Goal: Entertainment & Leisure: Consume media (video, audio)

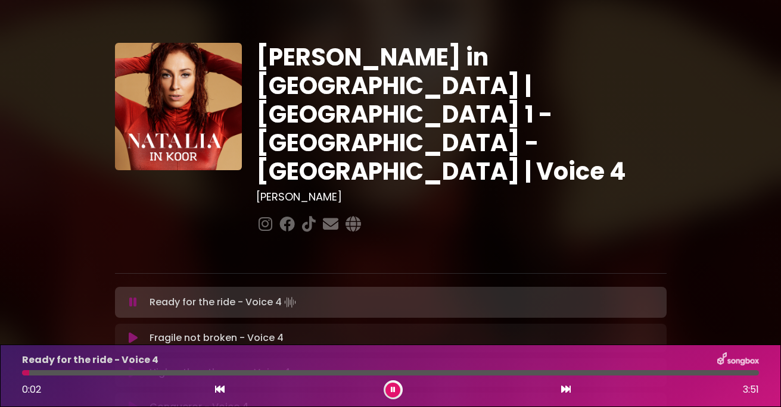
click at [393, 387] on icon at bounding box center [393, 390] width 5 height 7
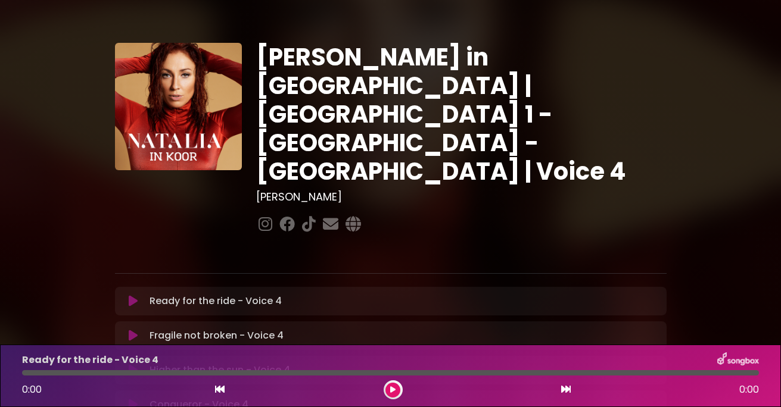
click at [393, 379] on icon at bounding box center [392, 390] width 5 height 7
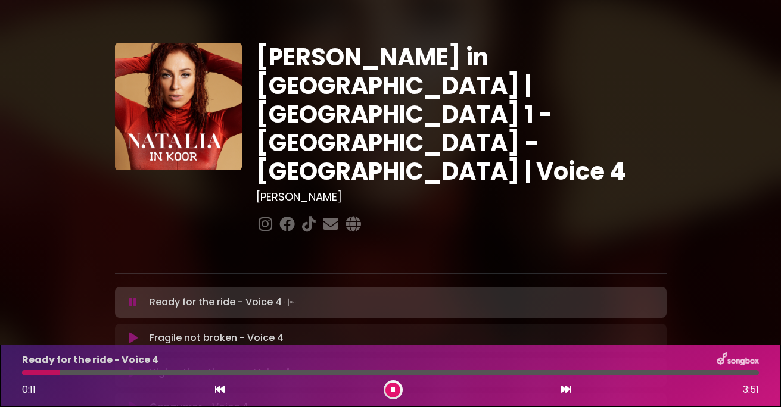
click at [391, 379] on icon at bounding box center [393, 390] width 5 height 7
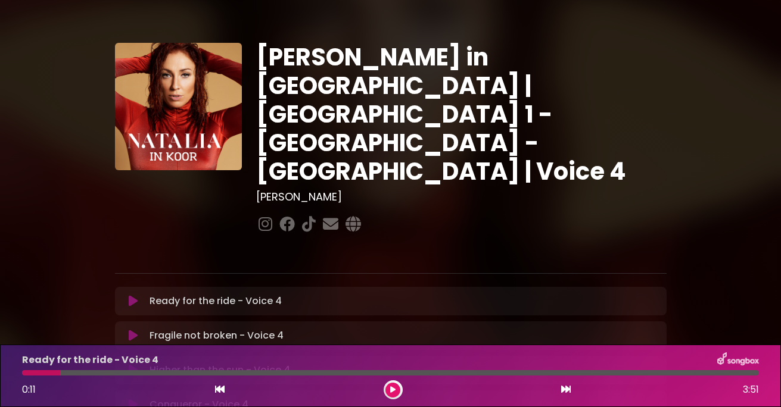
click at [396, 379] on button at bounding box center [392, 390] width 15 height 15
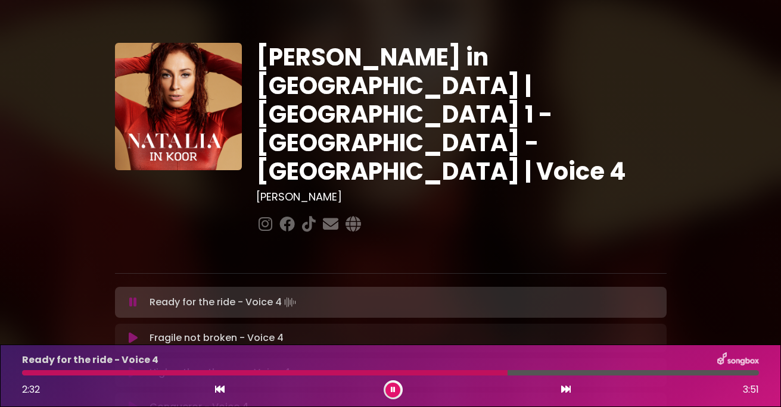
click at [396, 379] on button at bounding box center [392, 390] width 15 height 15
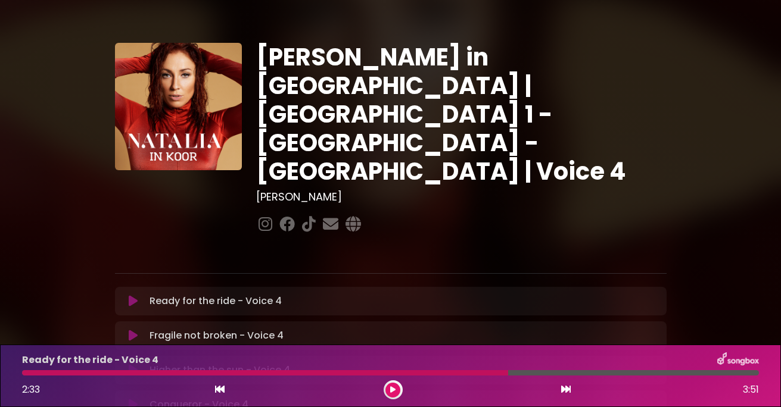
click at [393, 379] on button at bounding box center [392, 390] width 15 height 15
click at [396, 379] on button at bounding box center [392, 390] width 15 height 15
drag, startPoint x: 546, startPoint y: 371, endPoint x: 522, endPoint y: 372, distance: 23.9
click at [487, 372] on div at bounding box center [284, 373] width 525 height 5
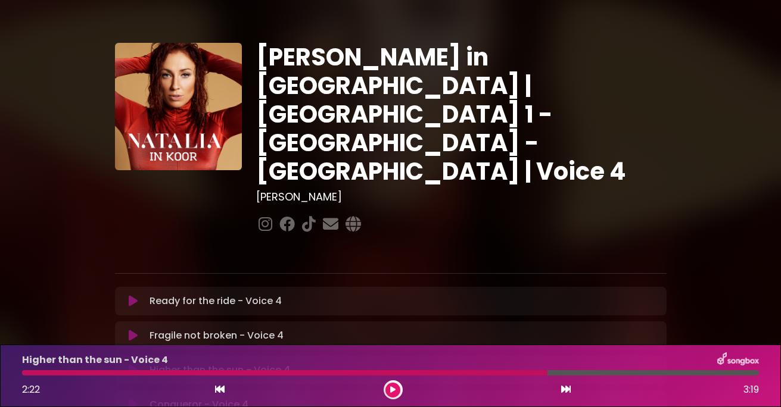
drag, startPoint x: 546, startPoint y: 374, endPoint x: 533, endPoint y: 374, distance: 13.1
click at [487, 372] on div at bounding box center [284, 373] width 525 height 5
click at [487, 374] on div at bounding box center [284, 373] width 525 height 5
click at [390, 379] on button at bounding box center [392, 390] width 15 height 15
drag, startPoint x: 541, startPoint y: 374, endPoint x: 494, endPoint y: 375, distance: 47.7
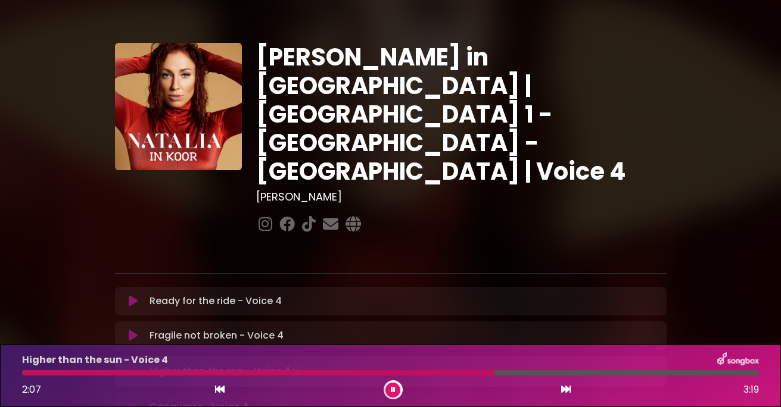
click at [487, 375] on div at bounding box center [258, 373] width 472 height 5
click at [393, 379] on icon at bounding box center [393, 390] width 5 height 7
click at [487, 371] on div at bounding box center [303, 373] width 562 height 5
drag, startPoint x: 583, startPoint y: 374, endPoint x: 490, endPoint y: 392, distance: 94.2
click at [487, 374] on div at bounding box center [303, 373] width 562 height 5
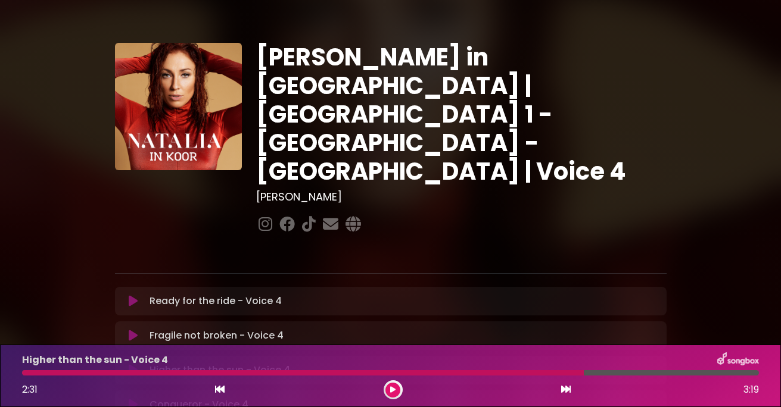
click at [393, 379] on icon at bounding box center [392, 390] width 5 height 7
drag, startPoint x: 580, startPoint y: 372, endPoint x: 507, endPoint y: 369, distance: 73.4
click at [487, 369] on div "Higher than the sun - Voice 4 2:11 3:19" at bounding box center [390, 376] width 751 height 47
click at [390, 379] on div at bounding box center [393, 390] width 19 height 19
click at [394, 379] on icon at bounding box center [393, 390] width 5 height 7
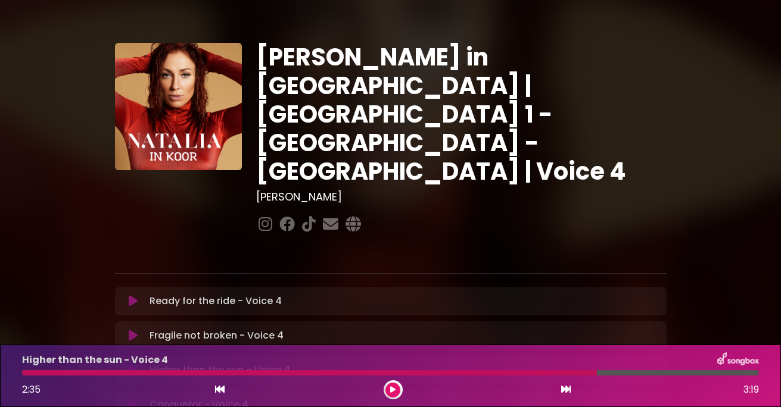
click at [392, 379] on button at bounding box center [392, 390] width 15 height 15
click at [487, 372] on div at bounding box center [312, 373] width 581 height 5
click at [487, 373] on div at bounding box center [276, 373] width 509 height 5
click at [487, 367] on div "Higher than the sun - Voice 4" at bounding box center [390, 360] width 751 height 15
click at [487, 373] on div at bounding box center [309, 373] width 575 height 5
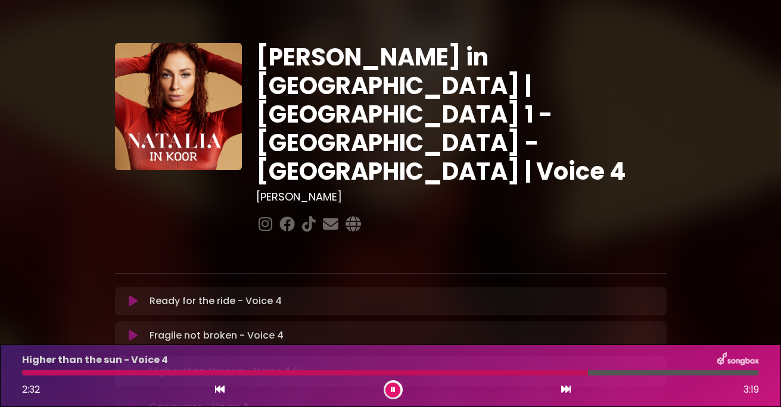
click at [487, 367] on div "Higher than the sun - Voice 4" at bounding box center [390, 360] width 751 height 15
click at [487, 374] on div at bounding box center [306, 373] width 568 height 5
click at [487, 375] on div at bounding box center [328, 373] width 612 height 5
click at [487, 372] on div at bounding box center [373, 373] width 702 height 5
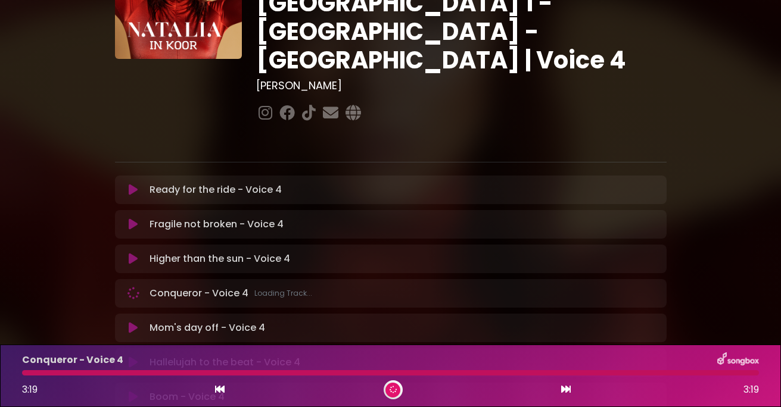
scroll to position [119, 0]
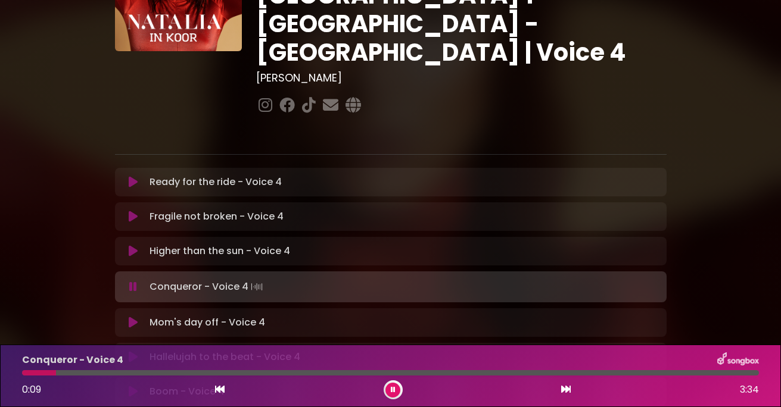
click at [392, 379] on icon at bounding box center [392, 391] width 5 height 8
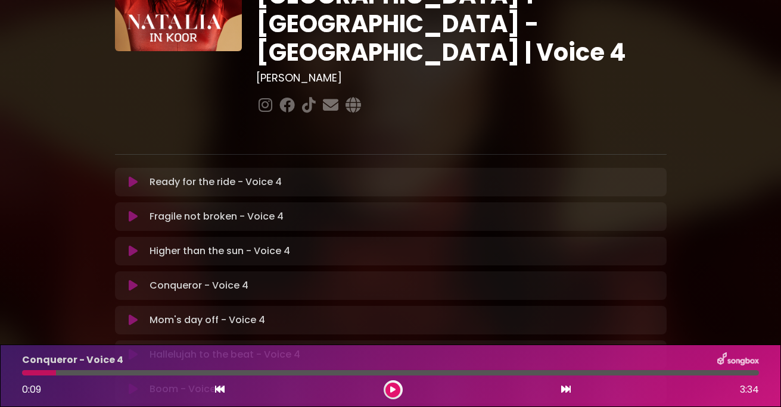
click at [393, 379] on icon at bounding box center [393, 390] width 7 height 8
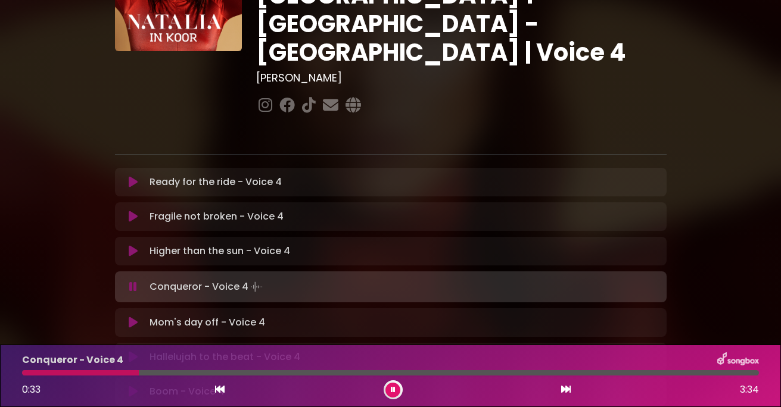
click at [487, 282] on div "[PERSON_NAME] in [GEOGRAPHIC_DATA] | [GEOGRAPHIC_DATA] 1 - [GEOGRAPHIC_DATA] - …" at bounding box center [390, 247] width 781 height 704
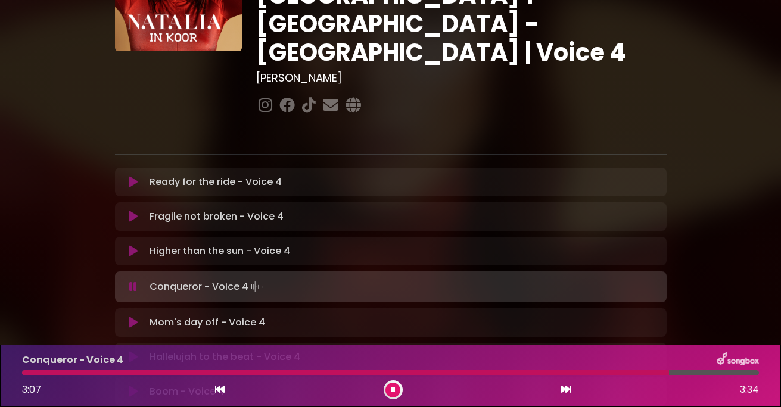
click at [487, 370] on div "Conqueror - Voice 4 3:07 3:34" at bounding box center [390, 376] width 751 height 47
drag, startPoint x: 626, startPoint y: 374, endPoint x: 620, endPoint y: 377, distance: 7.2
click at [487, 375] on div at bounding box center [323, 373] width 603 height 5
click at [391, 379] on icon at bounding box center [392, 391] width 5 height 8
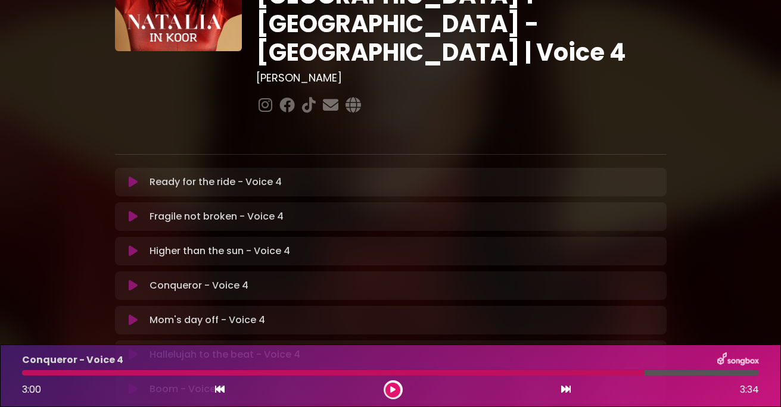
click at [391, 379] on button at bounding box center [392, 390] width 15 height 15
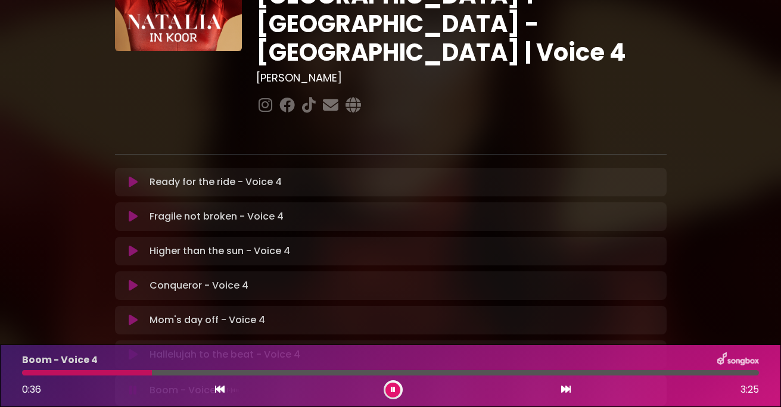
click at [387, 379] on button at bounding box center [392, 390] width 15 height 15
click at [151, 372] on div at bounding box center [390, 373] width 737 height 5
click at [148, 374] on div at bounding box center [87, 373] width 130 height 5
click at [119, 371] on div at bounding box center [87, 373] width 130 height 5
click at [388, 379] on button at bounding box center [392, 390] width 15 height 15
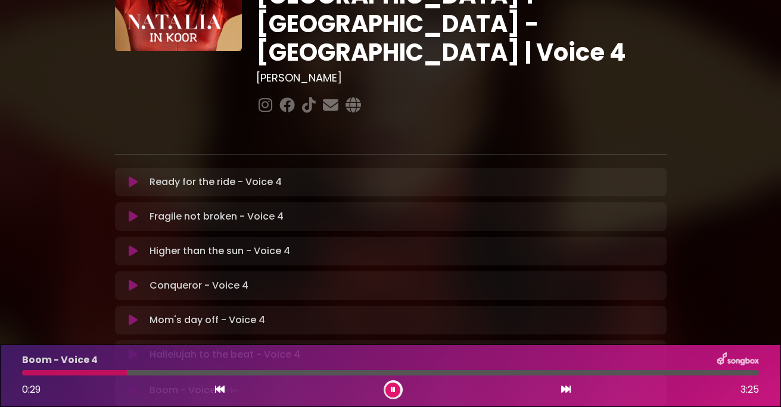
click at [219, 379] on icon at bounding box center [220, 390] width 10 height 10
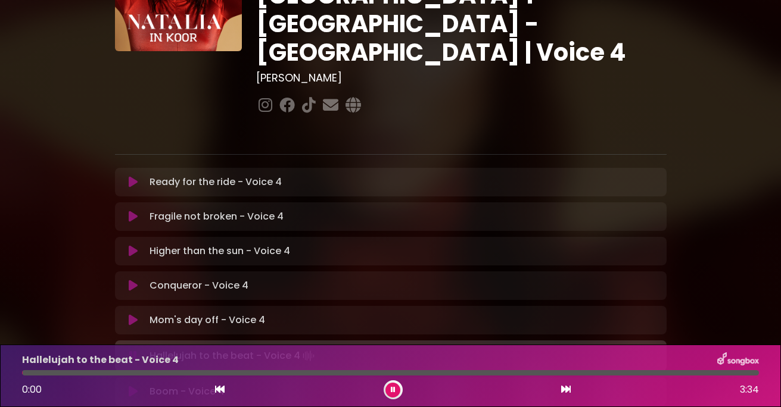
click at [487, 379] on button at bounding box center [566, 389] width 11 height 15
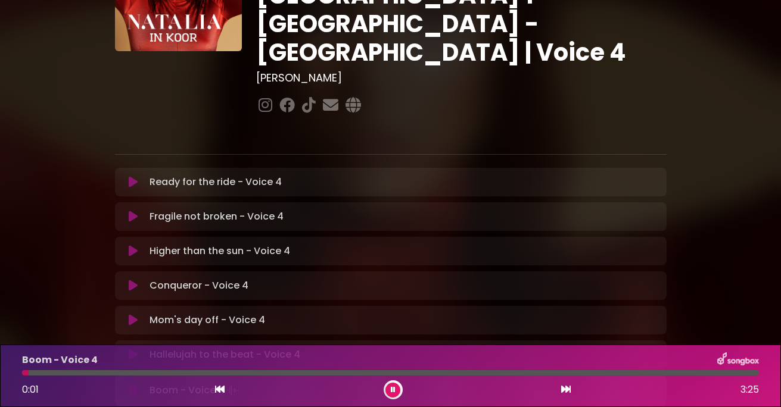
click at [393, 379] on icon at bounding box center [393, 390] width 7 height 8
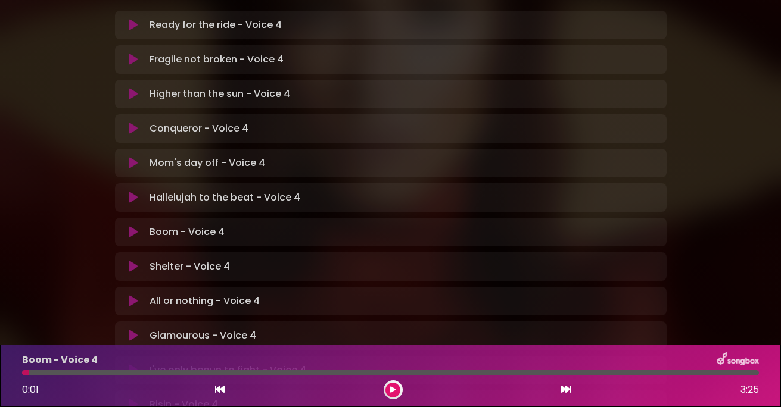
scroll to position [298, 0]
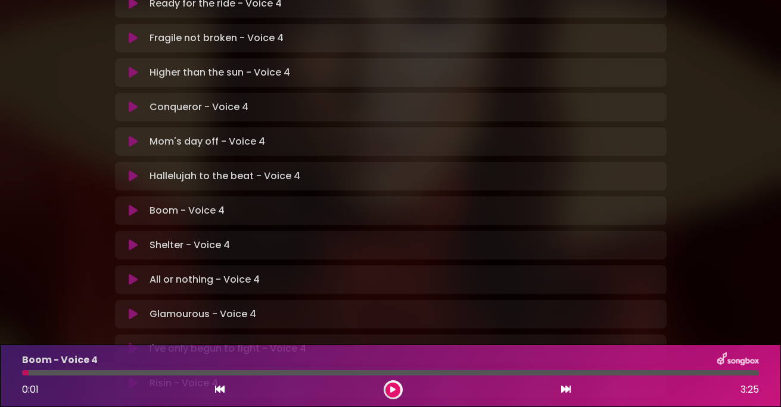
click at [394, 379] on icon at bounding box center [393, 390] width 7 height 8
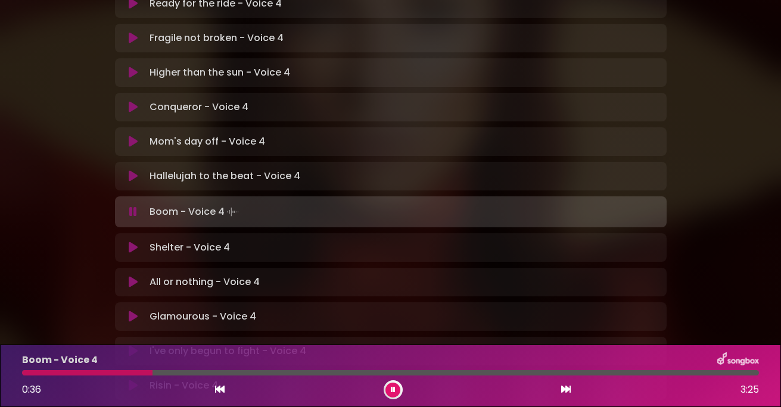
click at [394, 379] on icon at bounding box center [392, 391] width 5 height 8
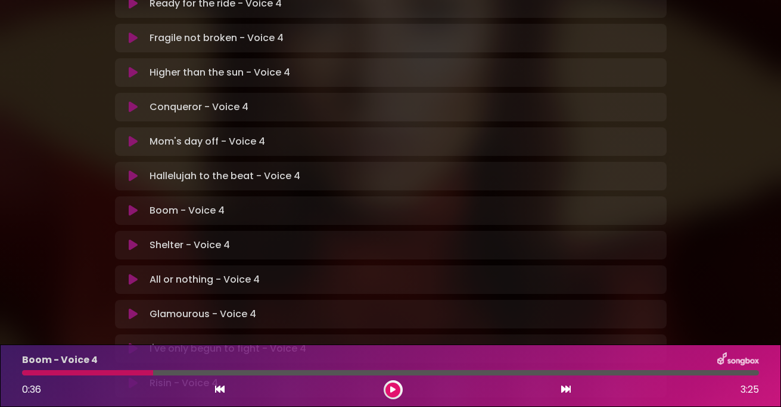
click at [394, 379] on icon at bounding box center [393, 390] width 7 height 8
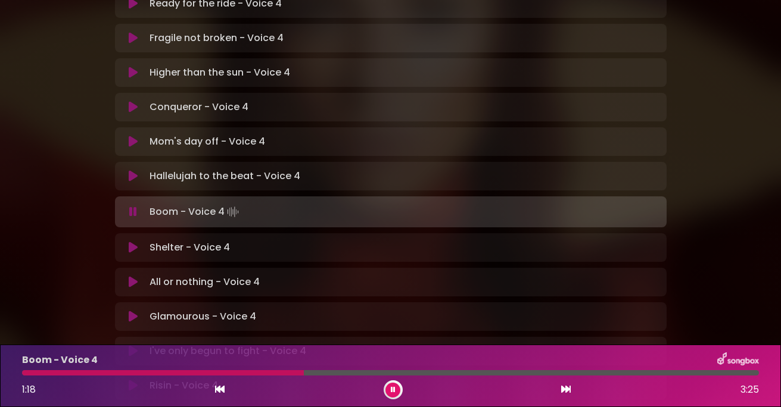
click at [394, 379] on icon at bounding box center [392, 391] width 5 height 8
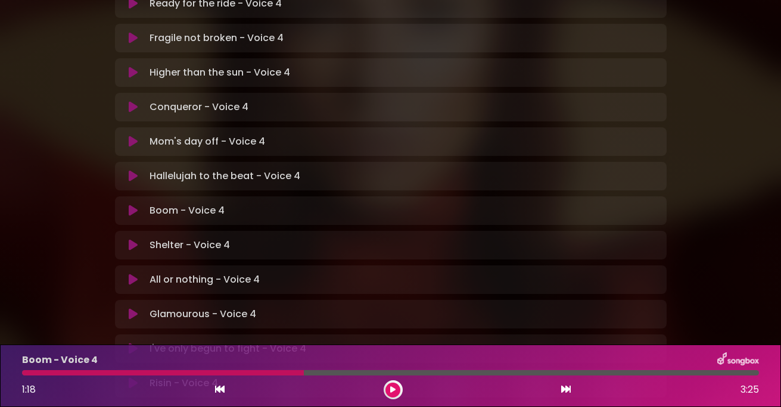
click at [263, 367] on div "Boom - Voice 4" at bounding box center [390, 360] width 751 height 15
click at [263, 371] on div at bounding box center [163, 373] width 282 height 5
click at [389, 379] on button at bounding box center [392, 390] width 15 height 15
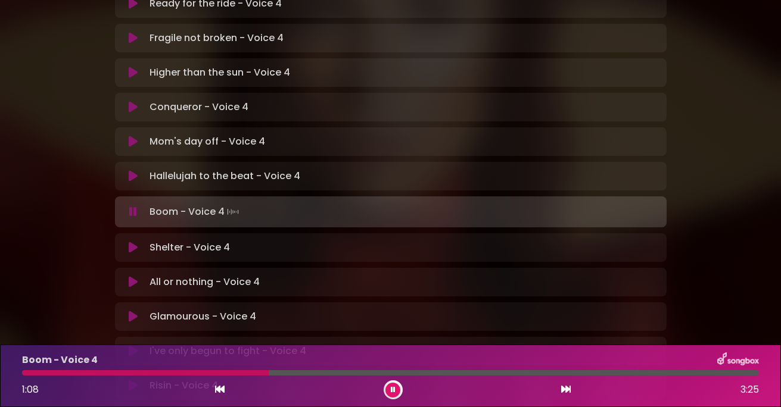
click at [236, 371] on div at bounding box center [145, 373] width 247 height 5
click at [261, 375] on div at bounding box center [163, 373] width 282 height 5
click at [390, 379] on button at bounding box center [392, 390] width 15 height 15
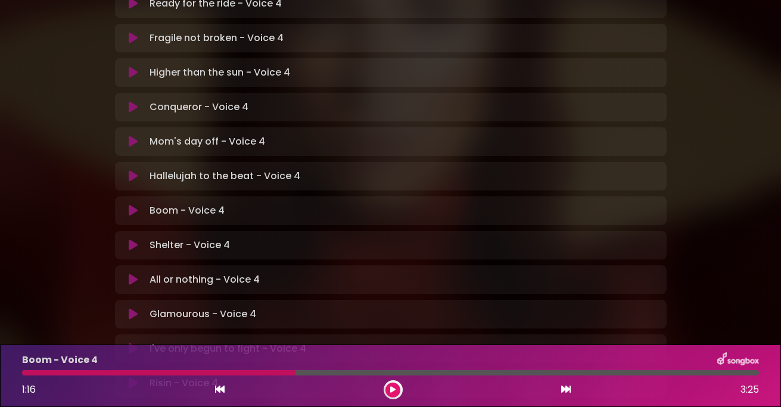
click at [392, 379] on icon at bounding box center [393, 390] width 8 height 9
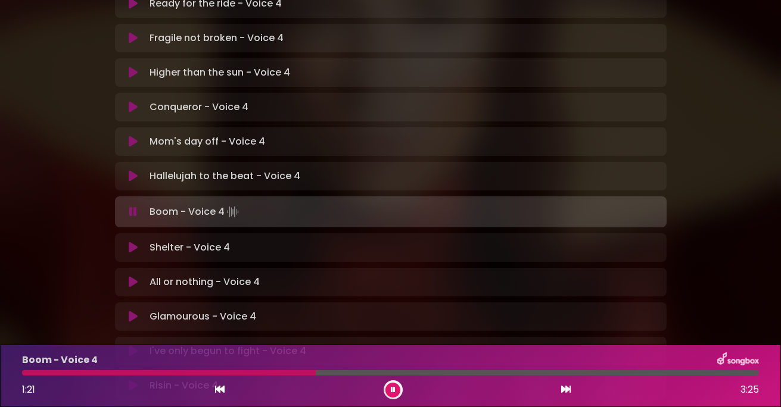
drag, startPoint x: 264, startPoint y: 375, endPoint x: 262, endPoint y: 369, distance: 6.4
click at [263, 372] on div at bounding box center [169, 373] width 294 height 5
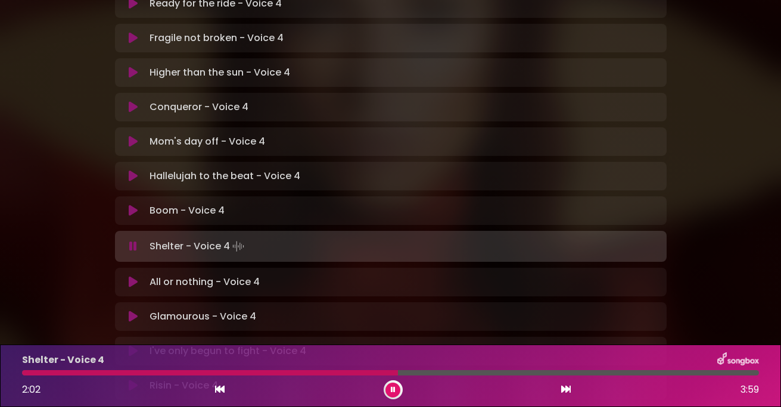
click at [298, 371] on div at bounding box center [210, 373] width 376 height 5
click at [293, 369] on div "Shelter - Voice 4 1:36 3:59" at bounding box center [390, 376] width 751 height 47
click at [309, 373] on div at bounding box center [172, 373] width 300 height 5
click at [295, 369] on div "Shelter - Voice 4 1:35 3:59" at bounding box center [390, 376] width 751 height 47
click at [303, 372] on div at bounding box center [169, 373] width 295 height 5
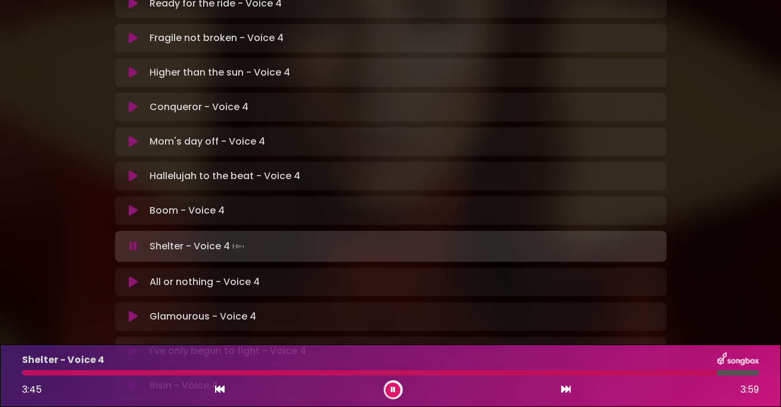
click at [487, 371] on div at bounding box center [369, 373] width 695 height 5
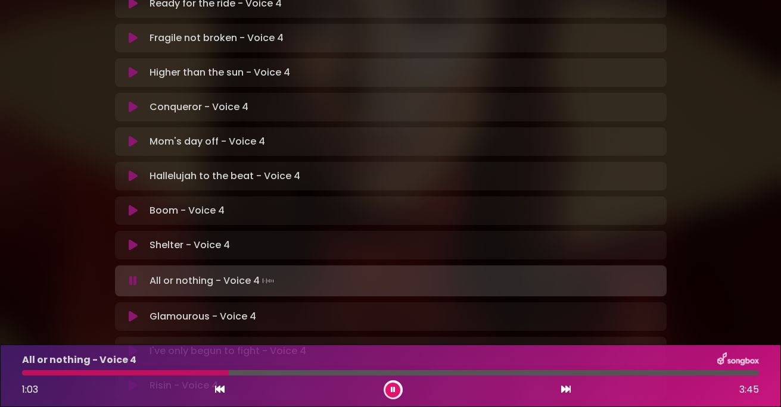
click at [388, 379] on button at bounding box center [392, 390] width 15 height 15
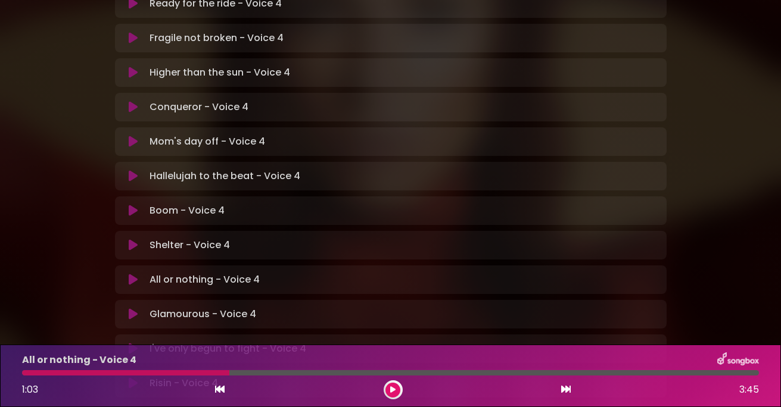
click at [397, 379] on button at bounding box center [392, 390] width 15 height 15
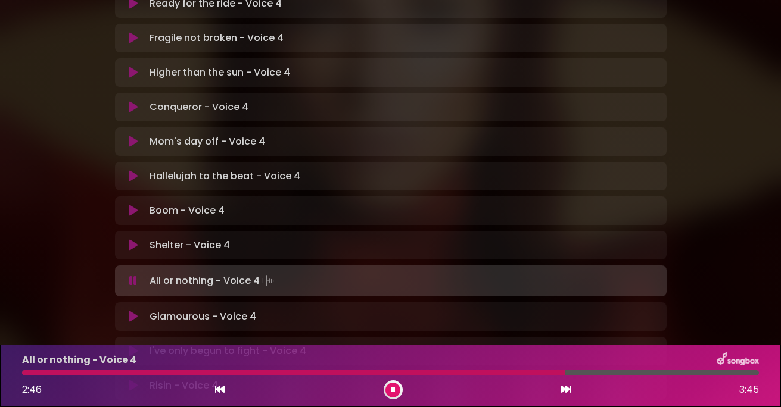
click at [432, 370] on div "All or nothing - Voice 4 2:46 3:45" at bounding box center [390, 376] width 751 height 47
click at [427, 371] on div at bounding box center [224, 373] width 405 height 5
click at [461, 371] on div at bounding box center [248, 373] width 453 height 5
click at [443, 371] on div at bounding box center [245, 373] width 446 height 5
click at [443, 370] on div "All or nothing - Voice 4 3:43 3:45" at bounding box center [390, 376] width 751 height 47
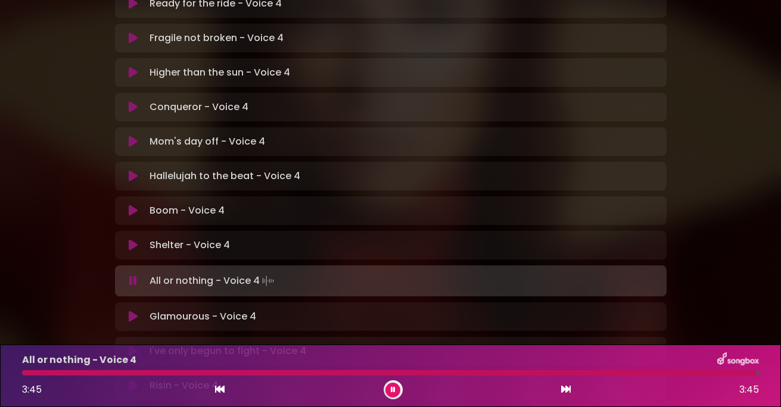
click at [445, 371] on div at bounding box center [389, 373] width 734 height 5
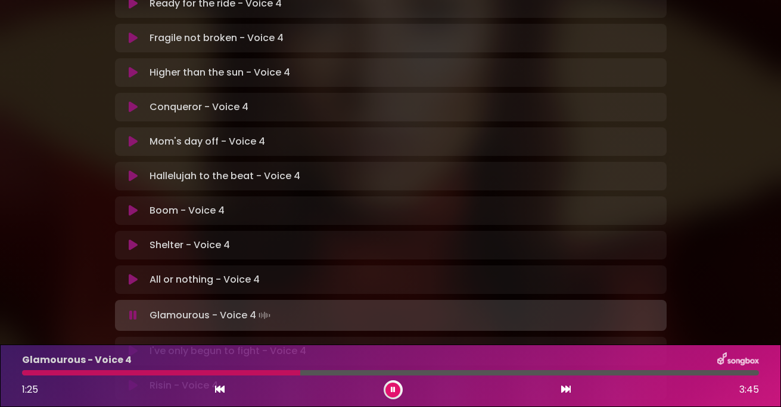
click at [389, 379] on button at bounding box center [392, 390] width 15 height 15
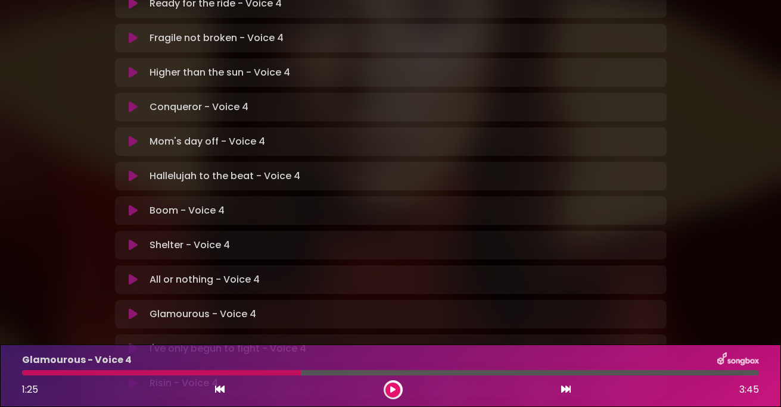
click at [256, 372] on div at bounding box center [161, 373] width 279 height 5
drag, startPoint x: 261, startPoint y: 372, endPoint x: 258, endPoint y: 378, distance: 6.1
click at [261, 373] on div at bounding box center [161, 373] width 279 height 5
click at [396, 379] on button at bounding box center [392, 390] width 15 height 15
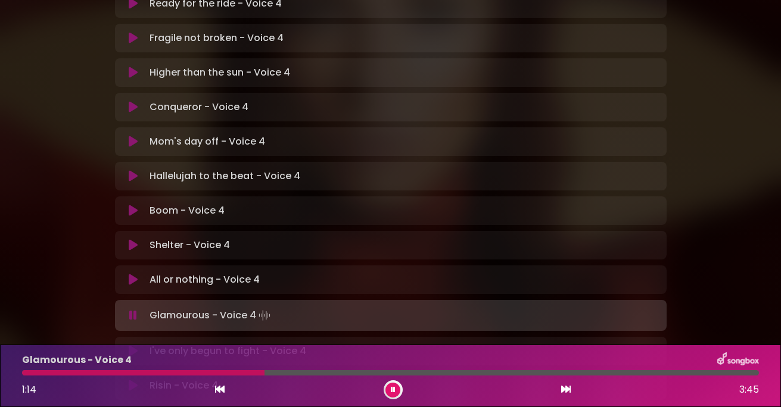
click at [236, 371] on div at bounding box center [143, 373] width 242 height 5
click at [256, 366] on div "Glamourous - Voice 4" at bounding box center [390, 360] width 751 height 15
click at [266, 371] on div at bounding box center [158, 373] width 272 height 5
click at [487, 372] on div "Risin - Voice 4 Loading Track... Name Email" at bounding box center [391, 386] width 552 height 29
click at [438, 374] on div at bounding box center [250, 373] width 457 height 5
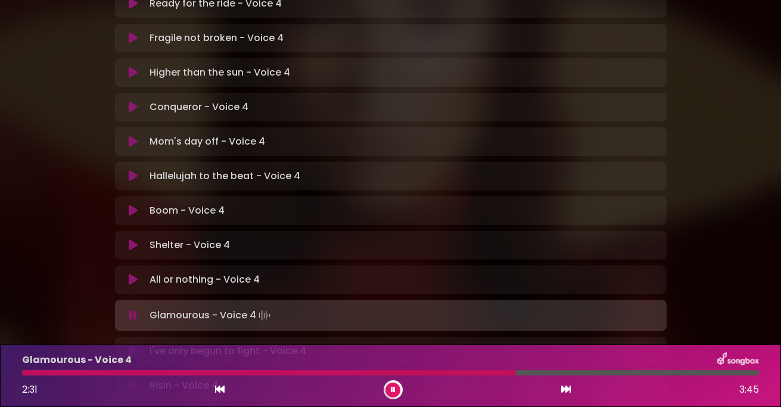
click at [427, 375] on div at bounding box center [269, 373] width 494 height 5
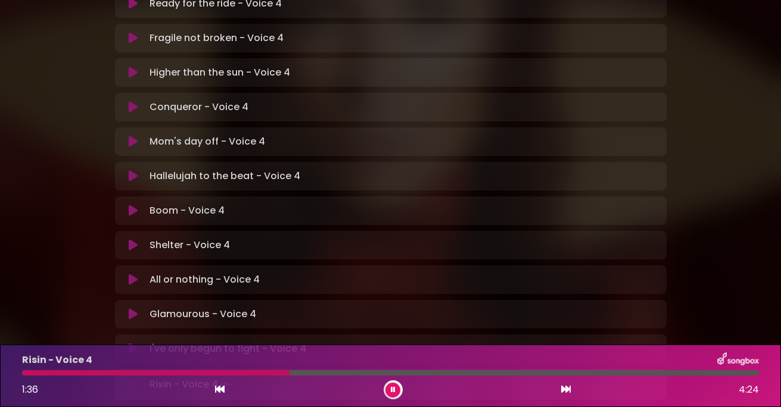
click at [391, 379] on icon at bounding box center [393, 390] width 7 height 8
click at [186, 372] on div at bounding box center [156, 373] width 268 height 5
click at [224, 373] on div at bounding box center [156, 373] width 268 height 5
click at [391, 379] on button at bounding box center [392, 390] width 15 height 15
click at [200, 372] on div at bounding box center [124, 373] width 205 height 5
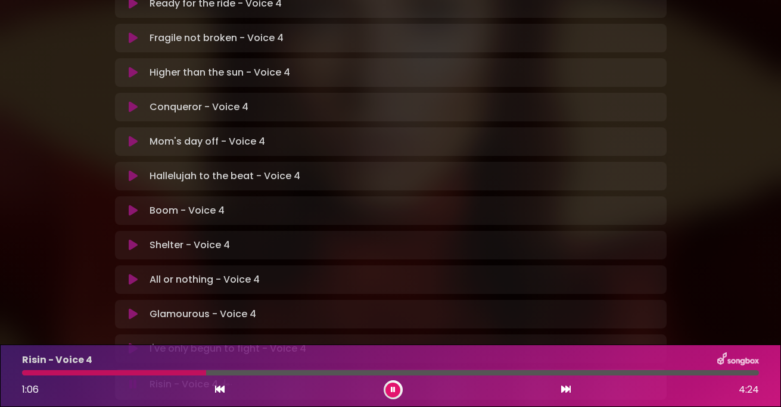
click at [185, 371] on div at bounding box center [114, 373] width 184 height 5
click at [393, 379] on icon at bounding box center [393, 390] width 8 height 8
click at [396, 379] on button at bounding box center [392, 390] width 15 height 15
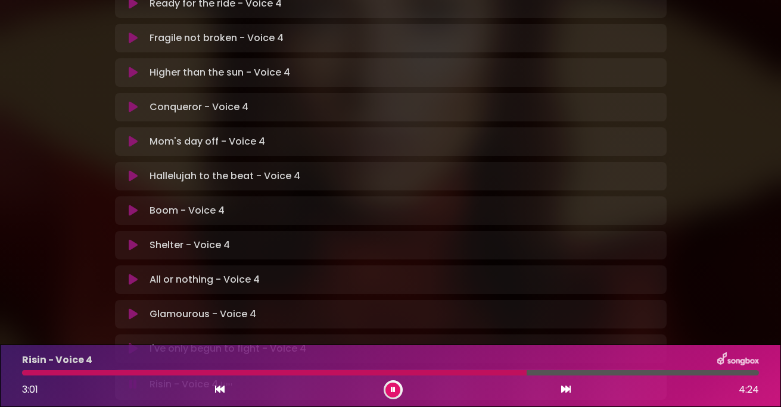
click at [391, 379] on button at bounding box center [392, 390] width 15 height 15
click at [388, 379] on button at bounding box center [392, 390] width 15 height 15
click at [437, 370] on div "Risin - Voice 4 4:24 4:24" at bounding box center [390, 376] width 751 height 47
click at [396, 379] on button at bounding box center [392, 390] width 15 height 15
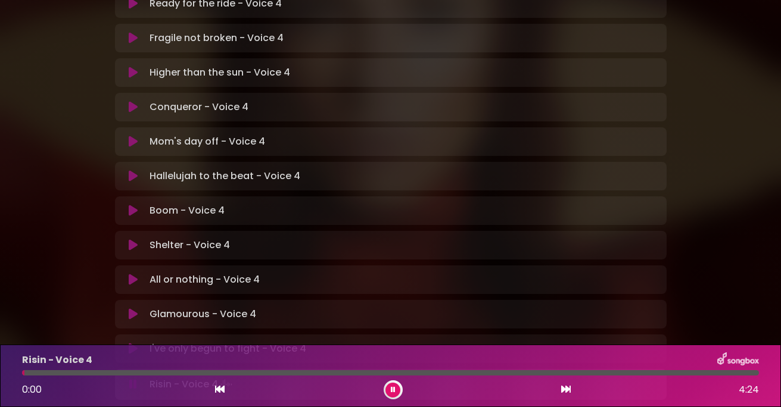
click at [484, 372] on div at bounding box center [390, 373] width 737 height 5
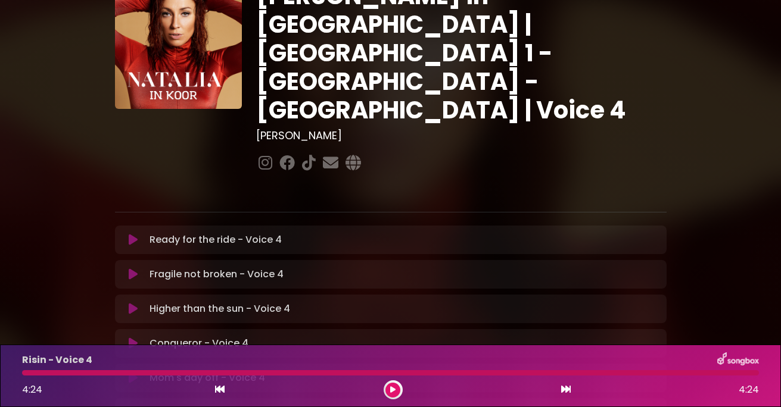
scroll to position [0, 0]
